Goal: Find specific page/section: Find specific page/section

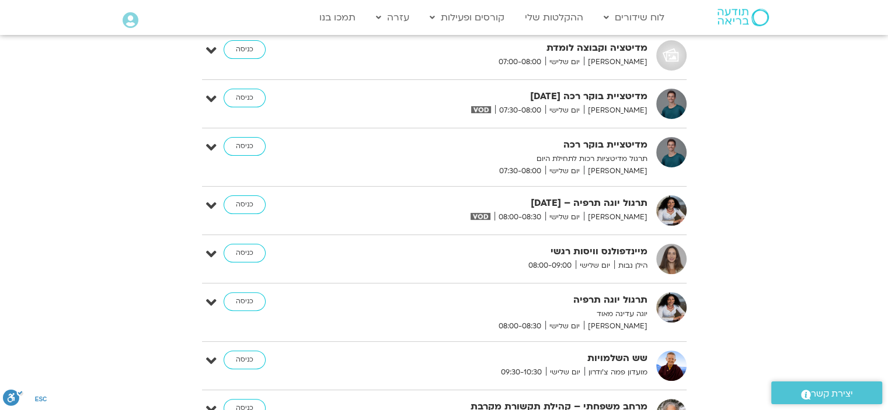
scroll to position [1190, 0]
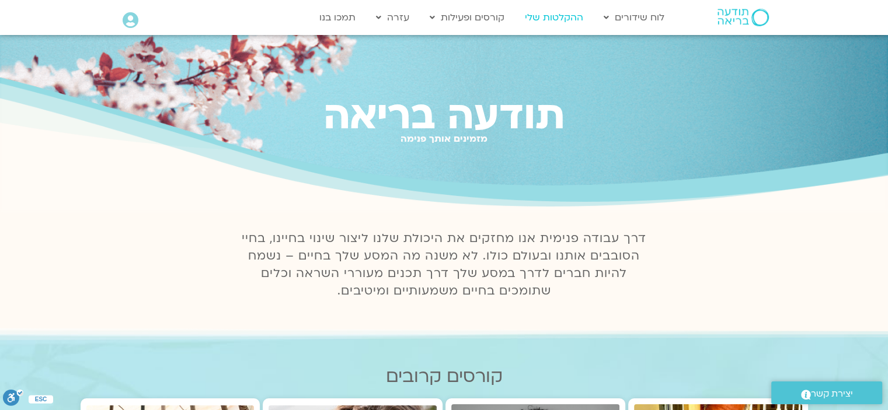
click at [574, 11] on link "ההקלטות שלי" at bounding box center [554, 17] width 70 height 22
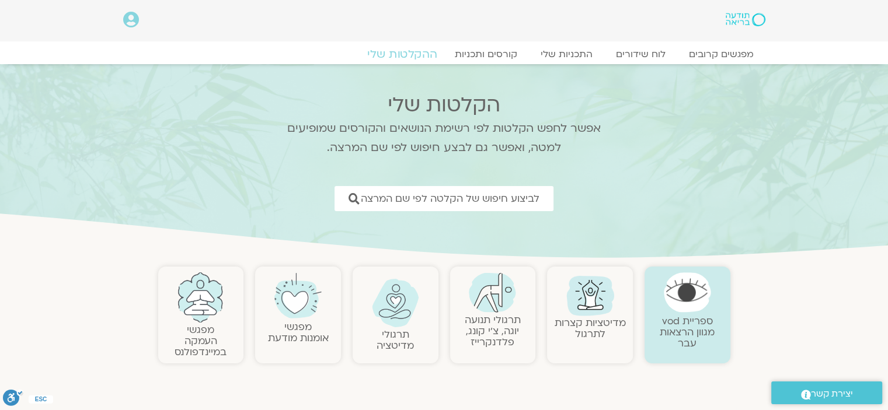
click at [403, 51] on link "ההקלטות שלי" at bounding box center [402, 54] width 98 height 14
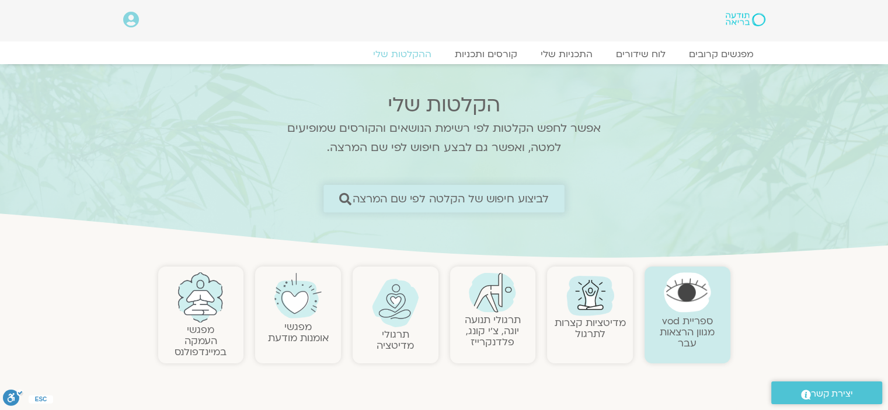
click at [494, 200] on span "לביצוע חיפוש של הקלטה לפי שם המרצה" at bounding box center [451, 199] width 197 height 12
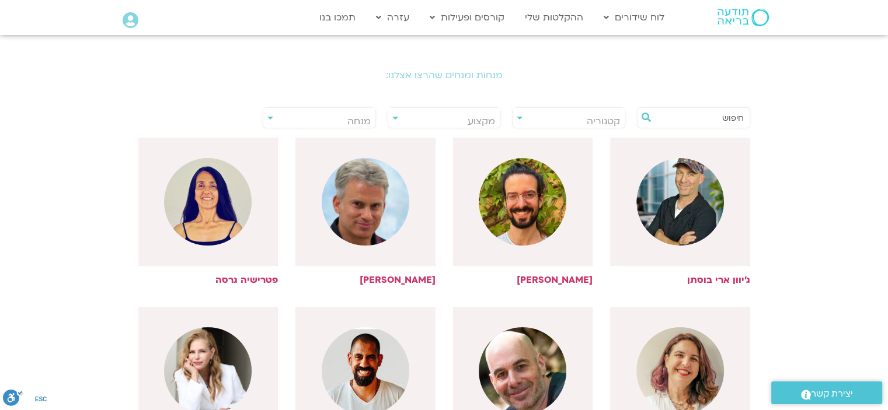
scroll to position [233, 0]
